Goal: Task Accomplishment & Management: Manage account settings

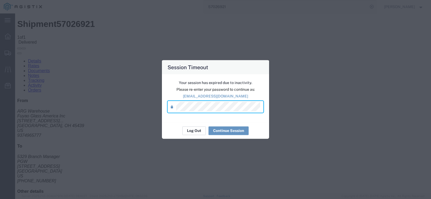
scroll to position [289, 0]
click at [218, 130] on button "Continue Session" at bounding box center [228, 130] width 40 height 9
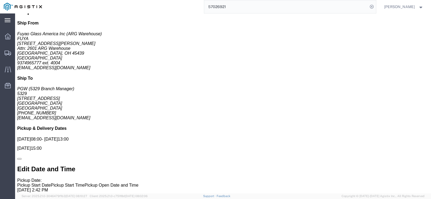
click at [6, 21] on icon at bounding box center [8, 20] width 6 height 4
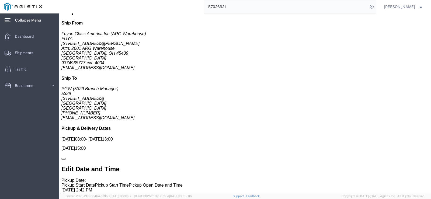
scroll to position [300, 0]
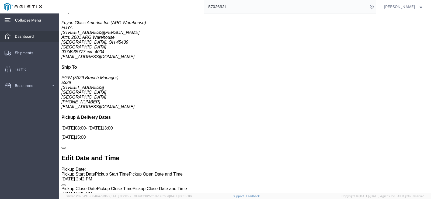
click at [16, 39] on span "Dashboard" at bounding box center [26, 36] width 23 height 11
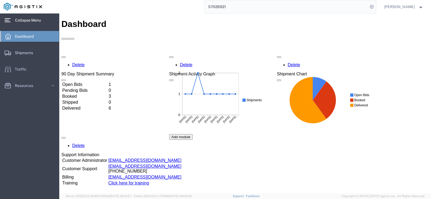
click at [85, 82] on td "Open Bids" at bounding box center [85, 84] width 46 height 5
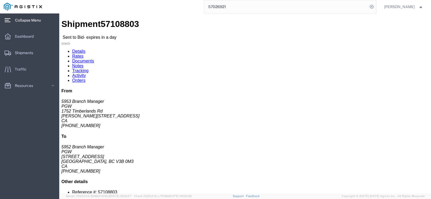
click button "Ignore Bid"
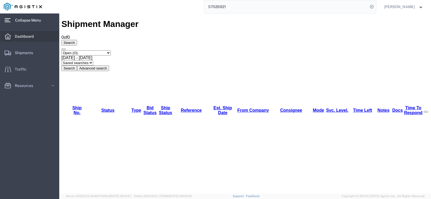
click at [22, 33] on span "Dashboard" at bounding box center [26, 36] width 23 height 11
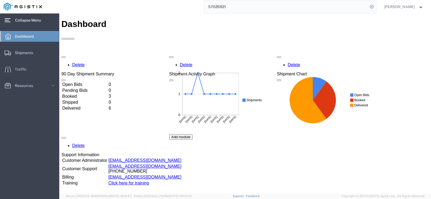
click at [17, 39] on span "Dashboard" at bounding box center [26, 36] width 23 height 11
click at [76, 82] on td "Open Bids" at bounding box center [85, 84] width 46 height 5
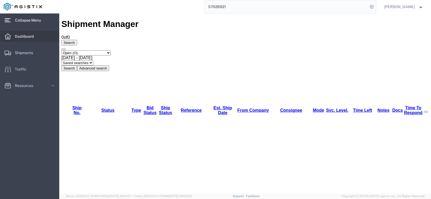
click at [24, 34] on span "Dashboard" at bounding box center [26, 36] width 23 height 11
